Goal: Navigation & Orientation: Find specific page/section

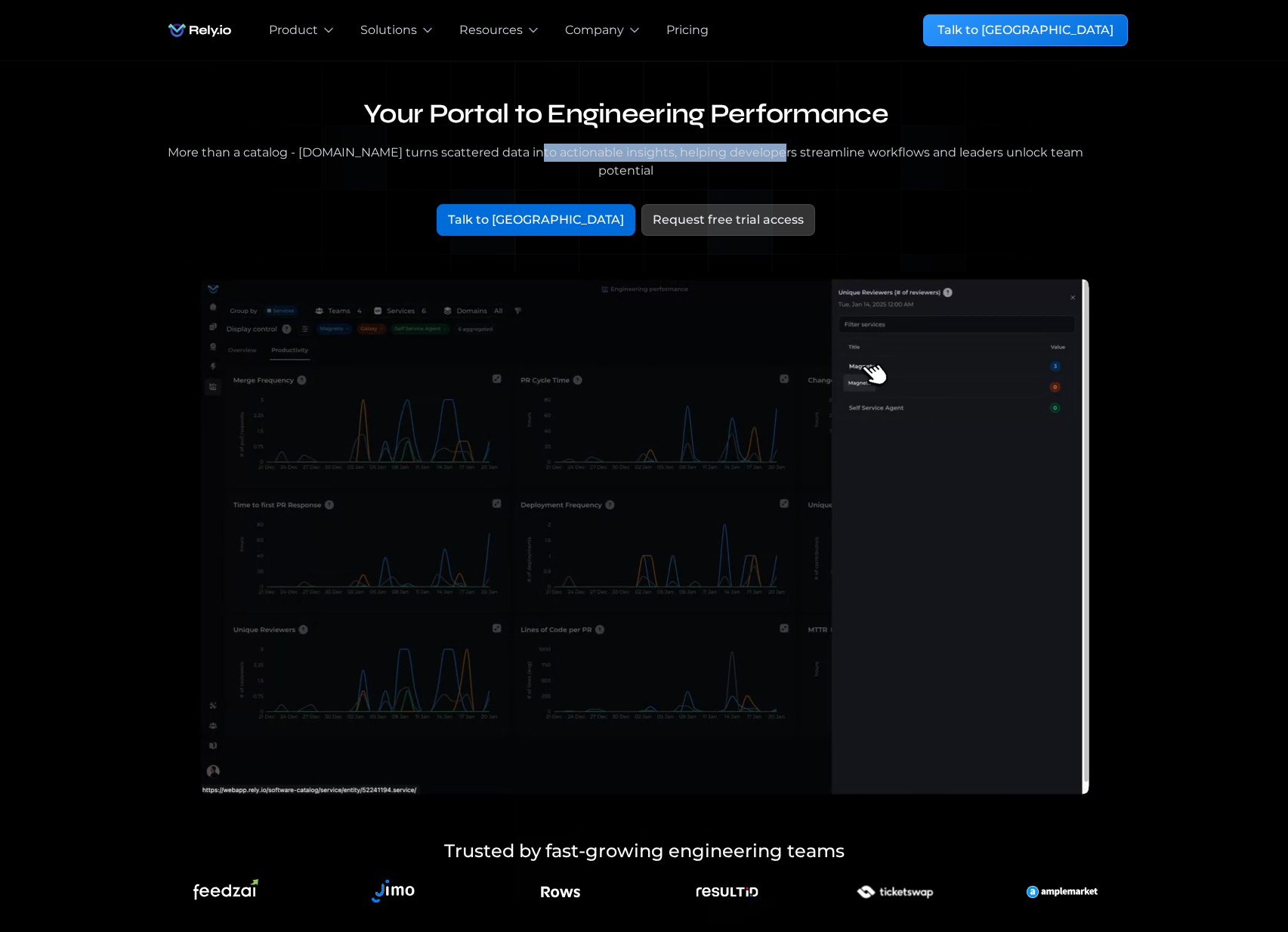
drag, startPoint x: 519, startPoint y: 154, endPoint x: 765, endPoint y: 157, distance: 246.0
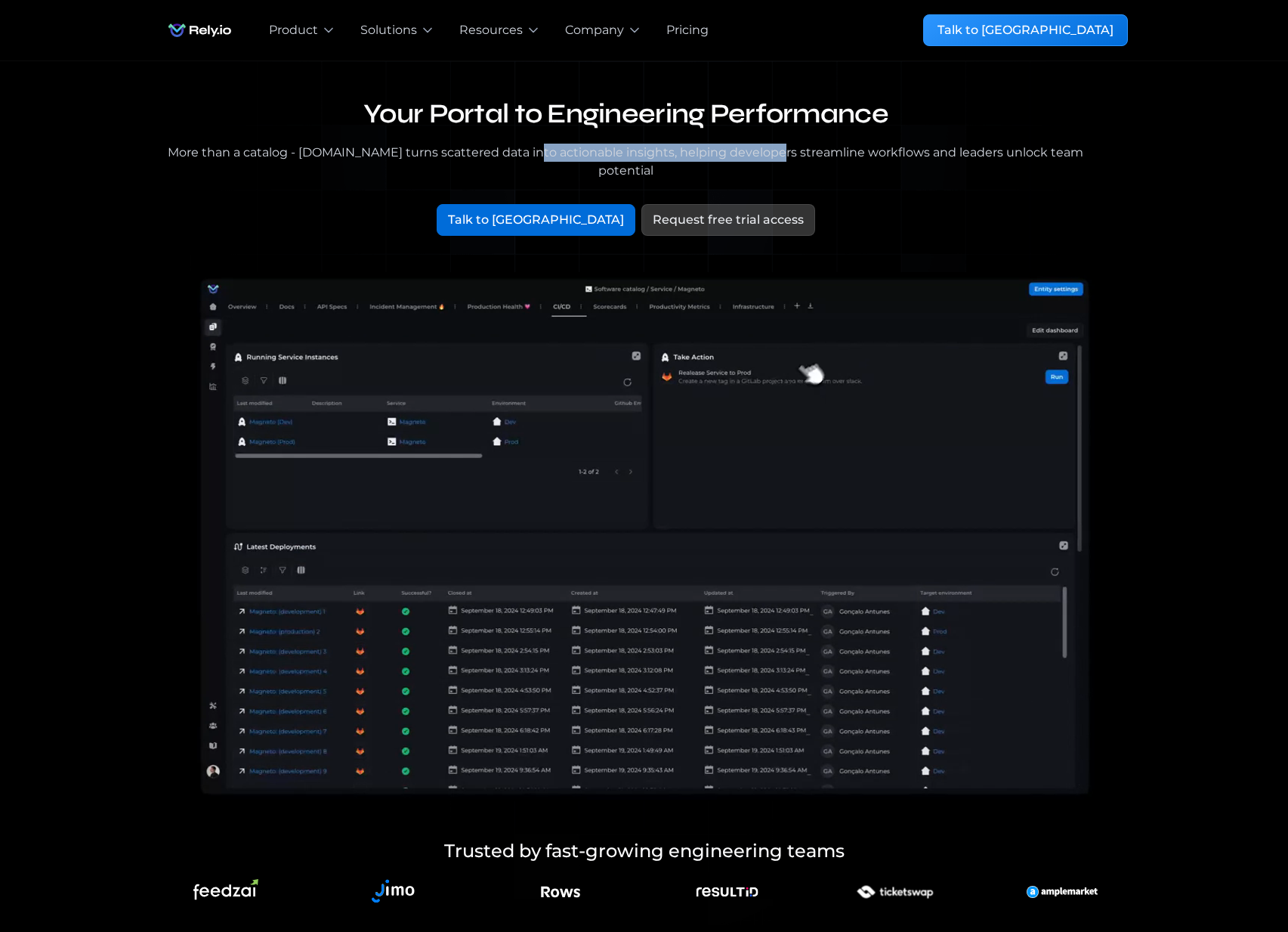
click at [760, 157] on div "More than a catalog - [DOMAIN_NAME] turns scattered data into actionable insigh…" at bounding box center [627, 161] width 931 height 36
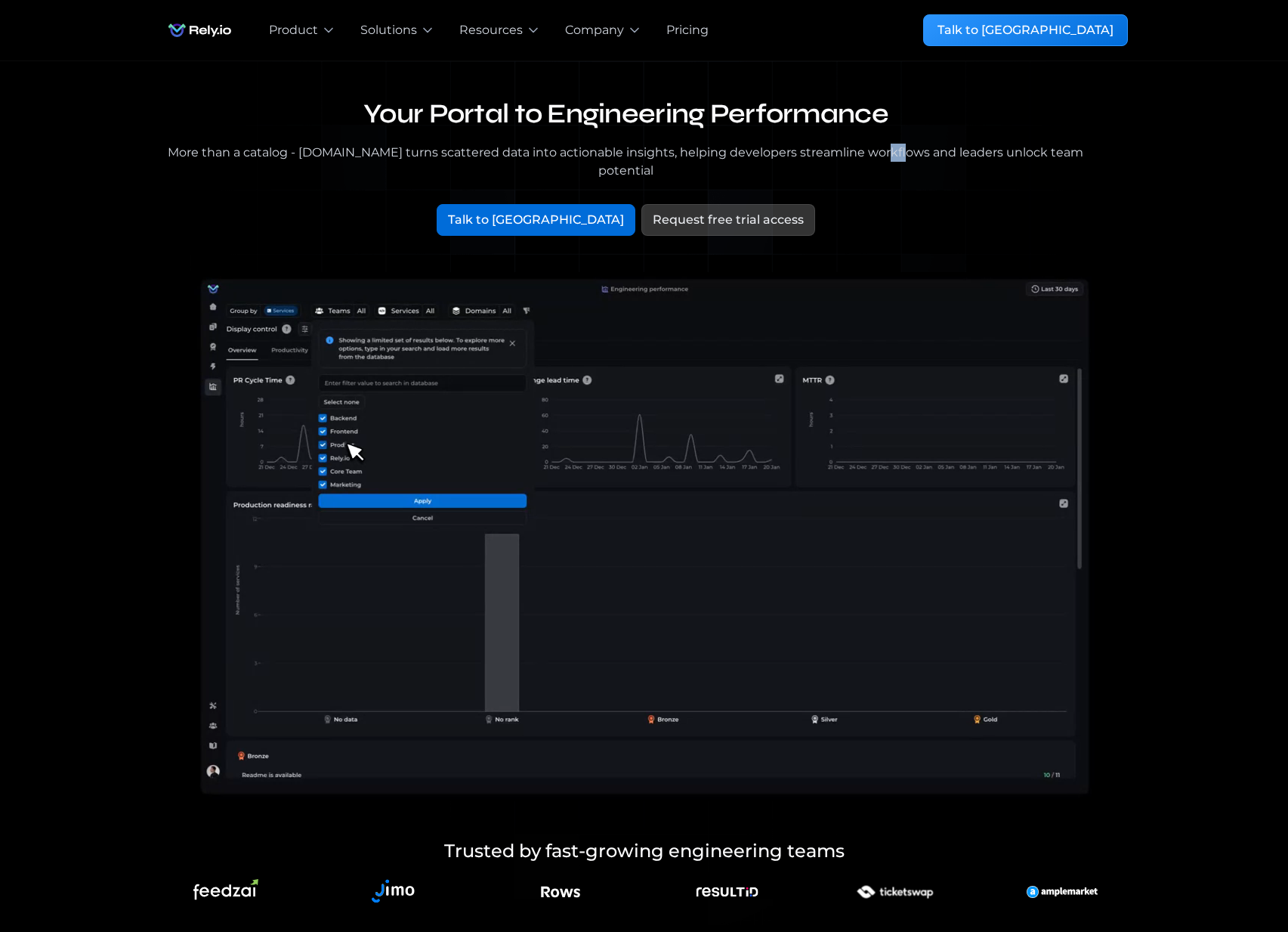
drag, startPoint x: 868, startPoint y: 157, endPoint x: 915, endPoint y: 157, distance: 47.0
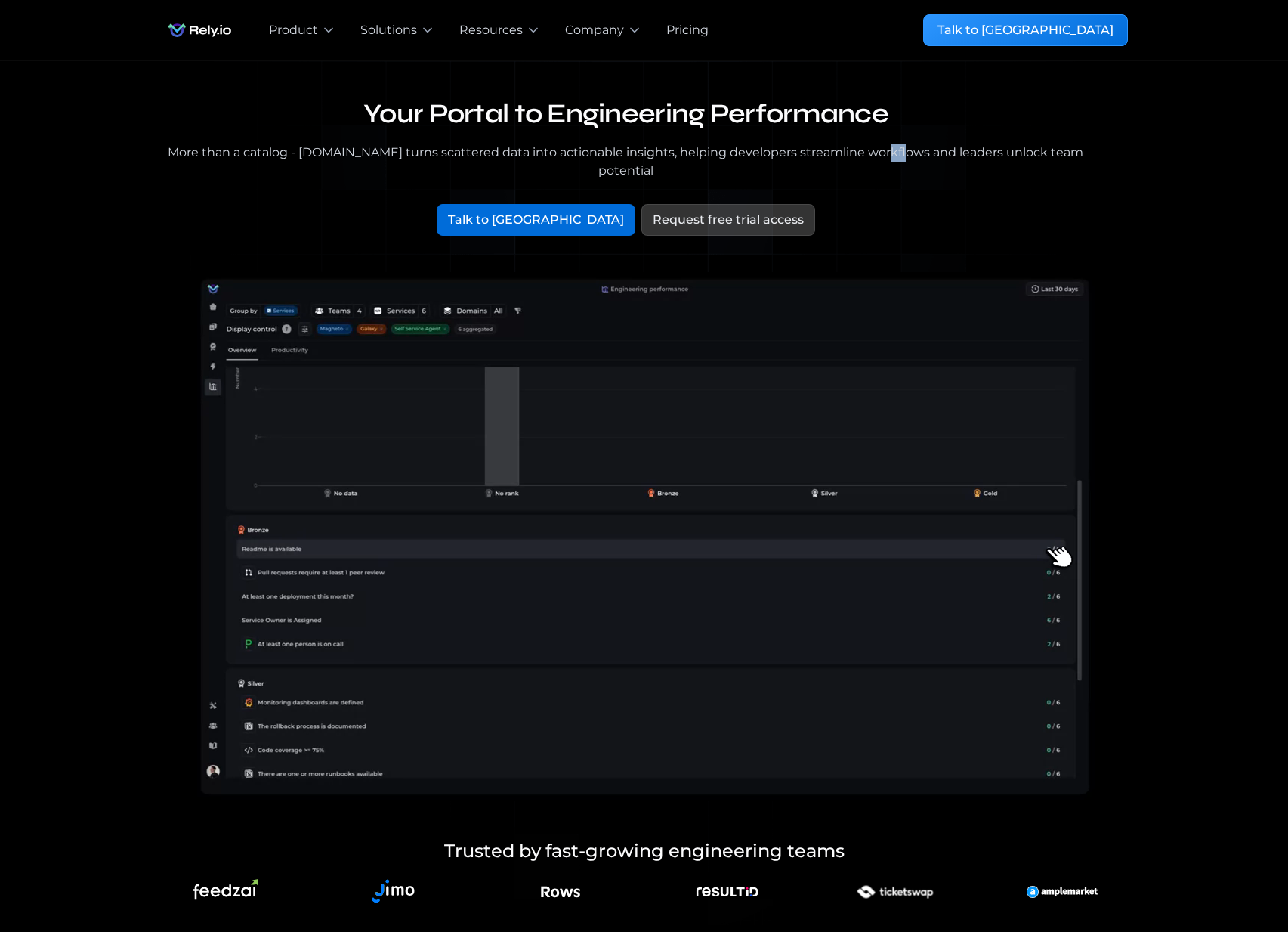
click at [893, 157] on div "More than a catalog - [DOMAIN_NAME] turns scattered data into actionable insigh…" at bounding box center [627, 161] width 931 height 36
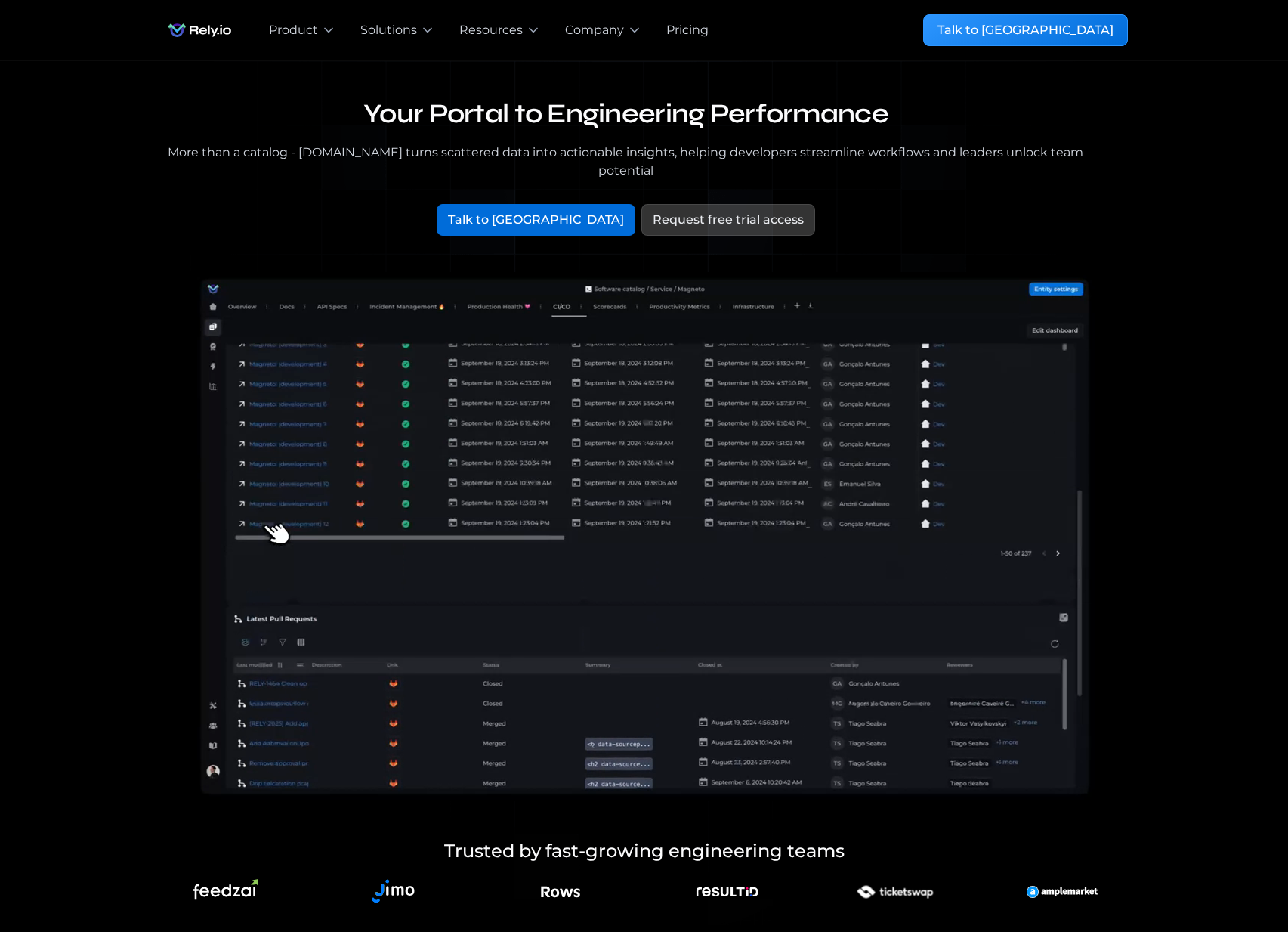
click at [1189, 181] on div "Your Portal to Engineering Performance More than a catalog - [DOMAIN_NAME] turn…" at bounding box center [644, 493] width 1240 height 864
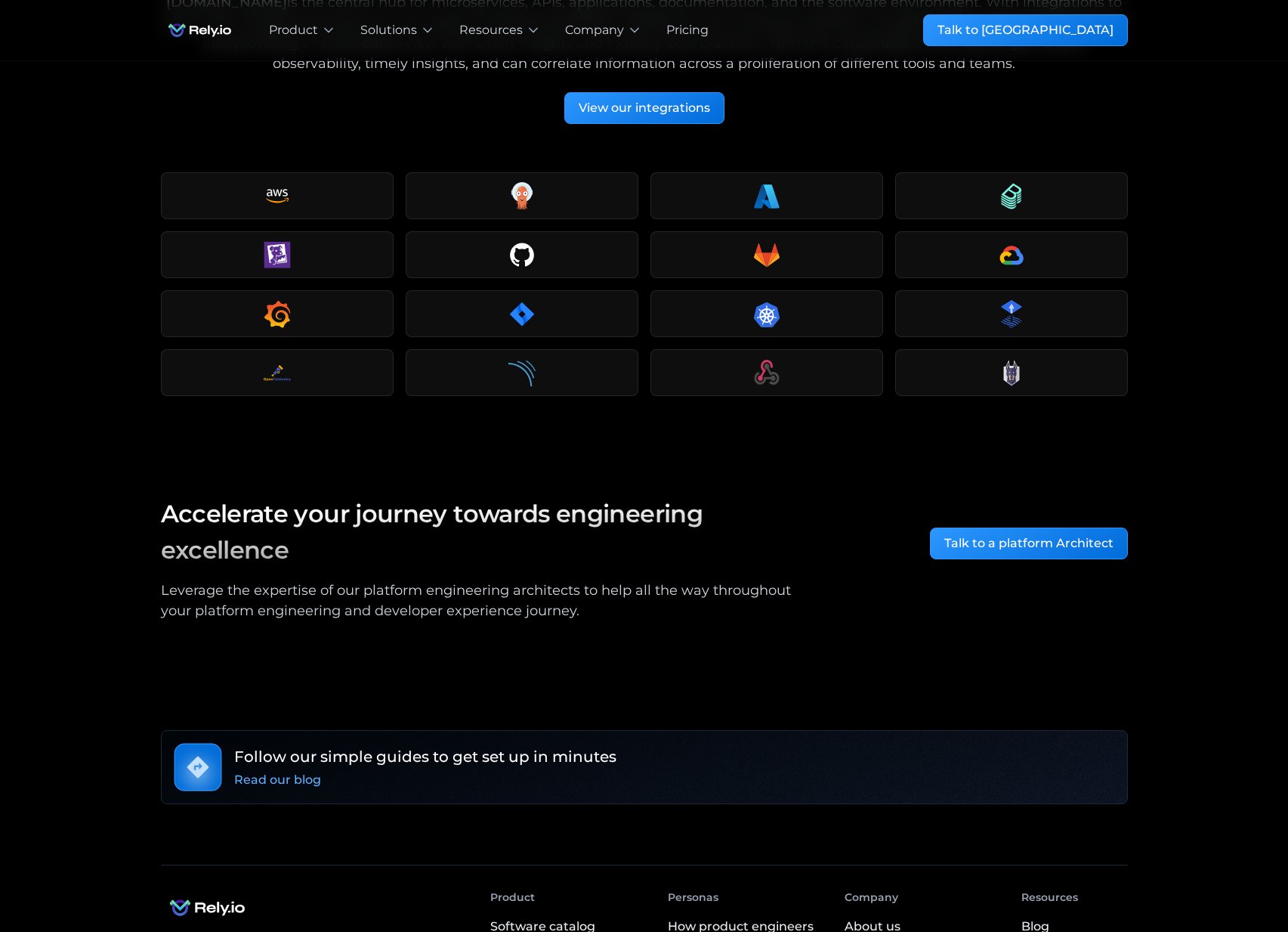
scroll to position [2449, 0]
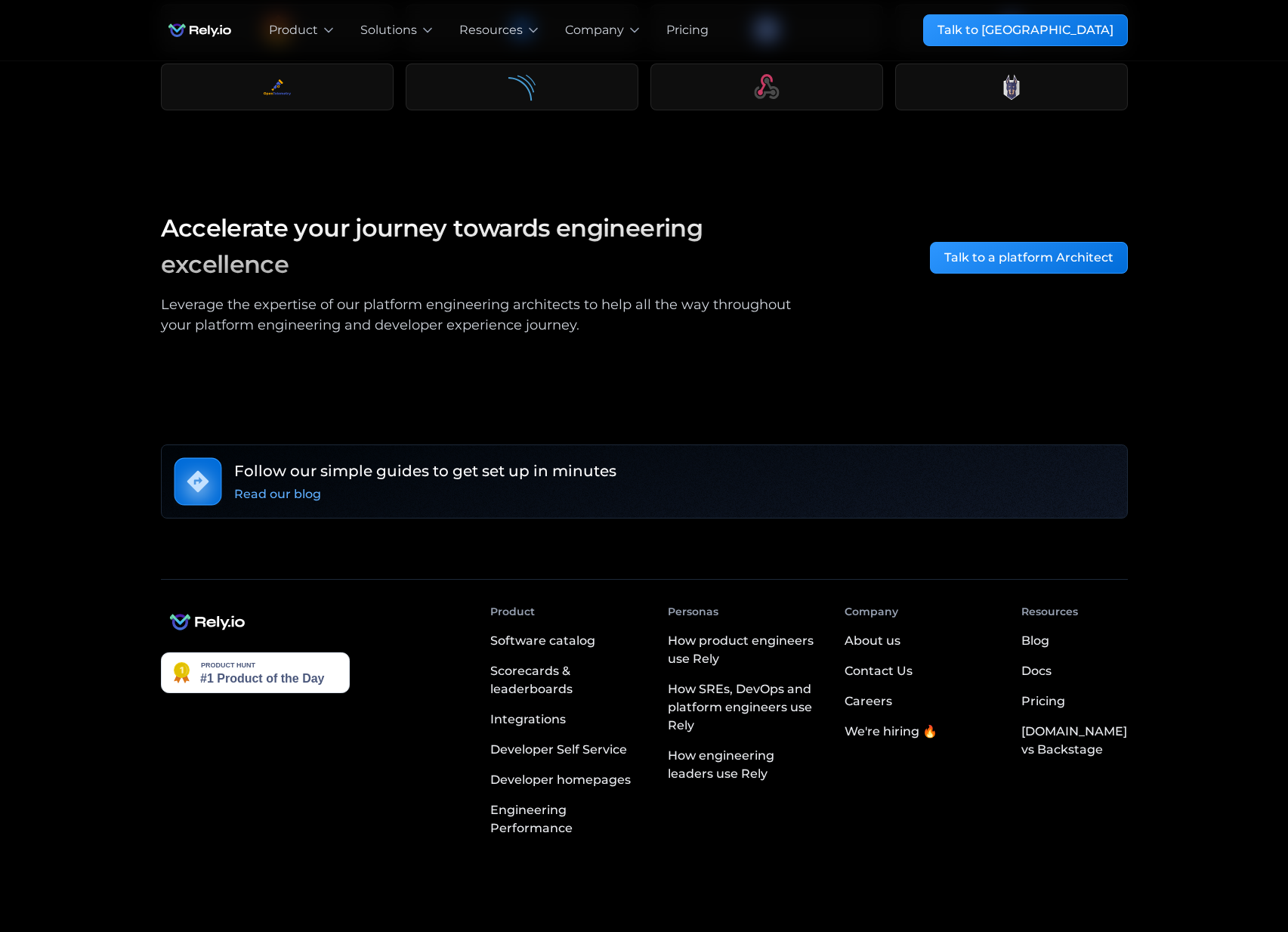
click at [887, 692] on div "Careers" at bounding box center [868, 701] width 48 height 18
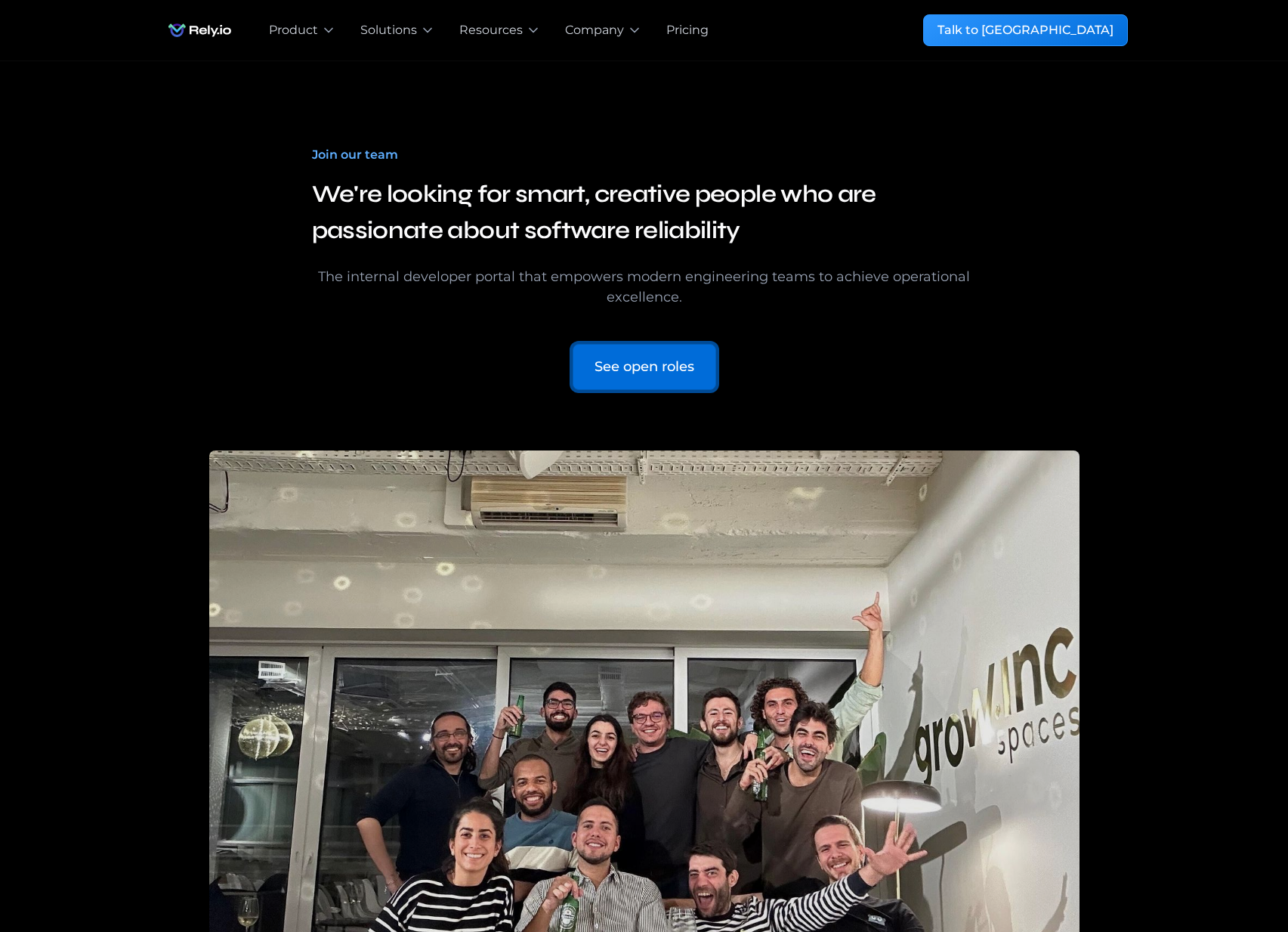
click at [652, 376] on div "See open roles" at bounding box center [644, 366] width 100 height 20
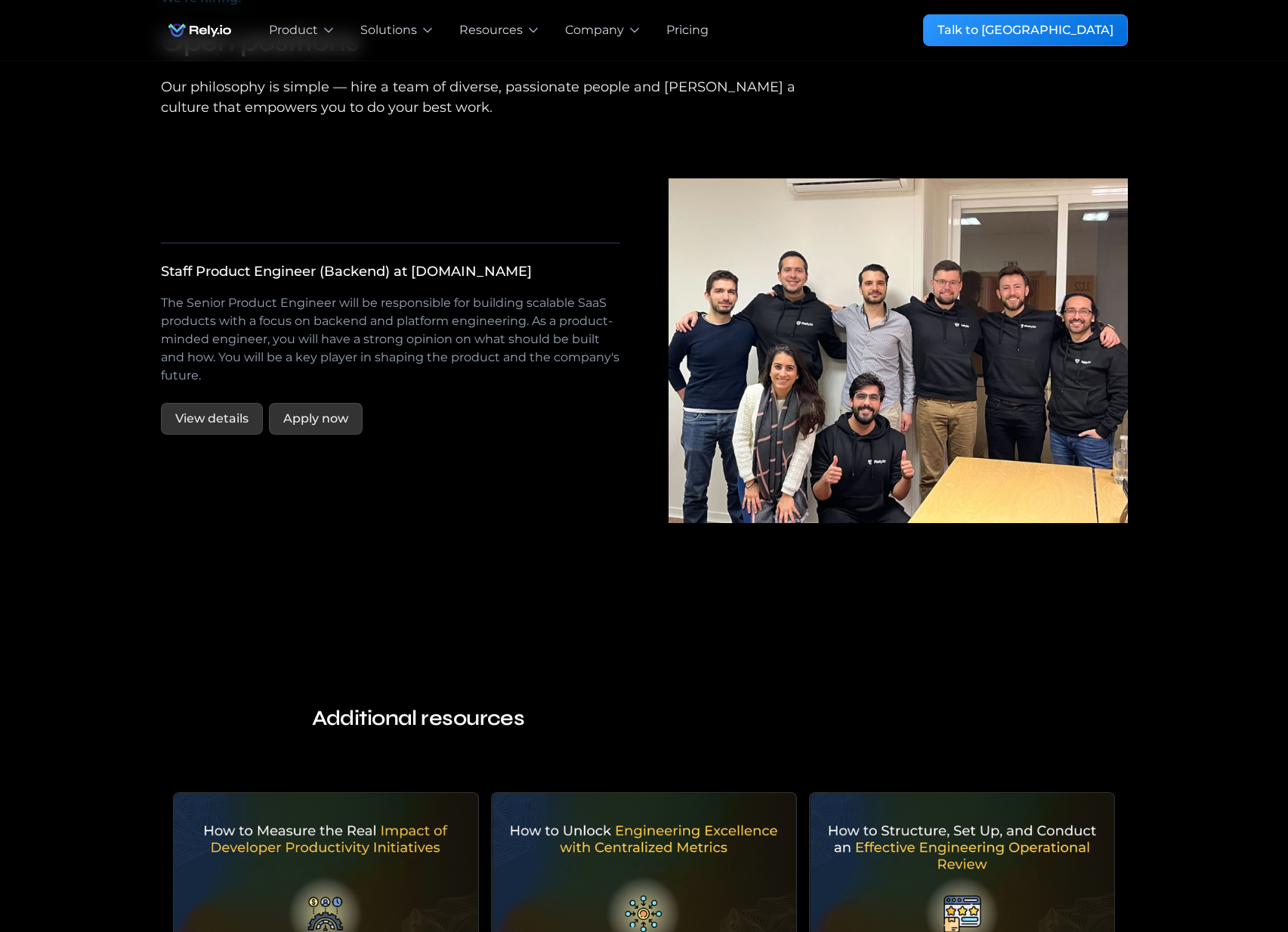
scroll to position [2700, 0]
